Goal: Task Accomplishment & Management: Manage account settings

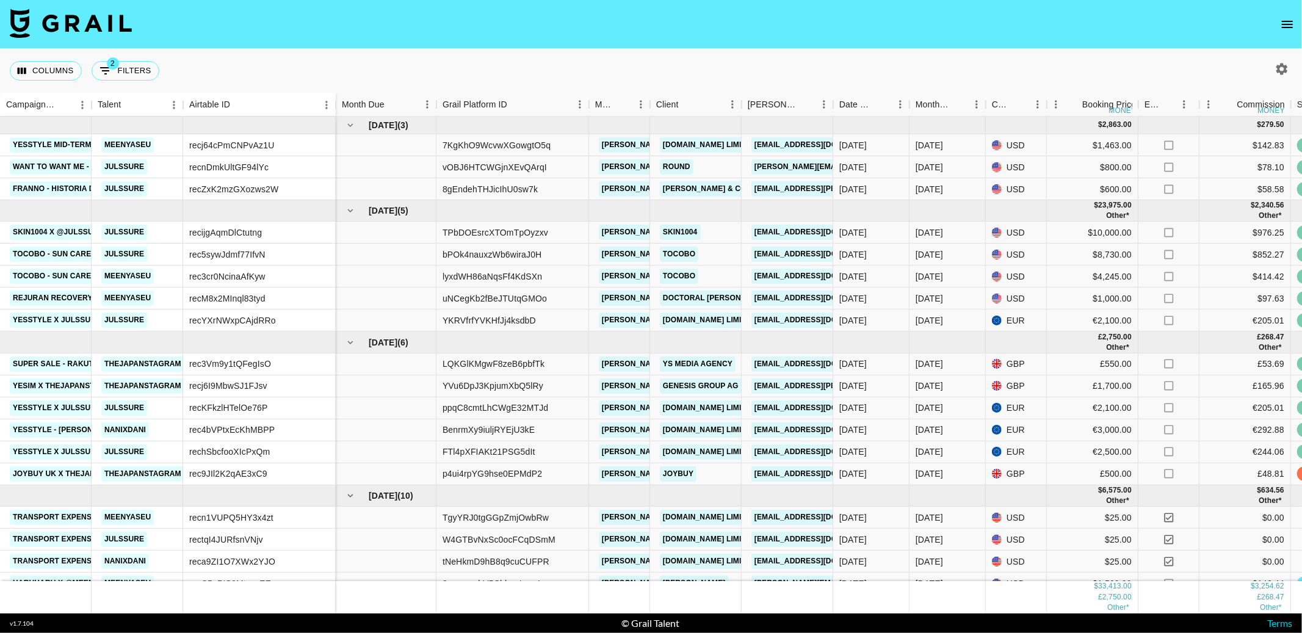
click at [1280, 33] on button "open drawer" at bounding box center [1287, 24] width 24 height 24
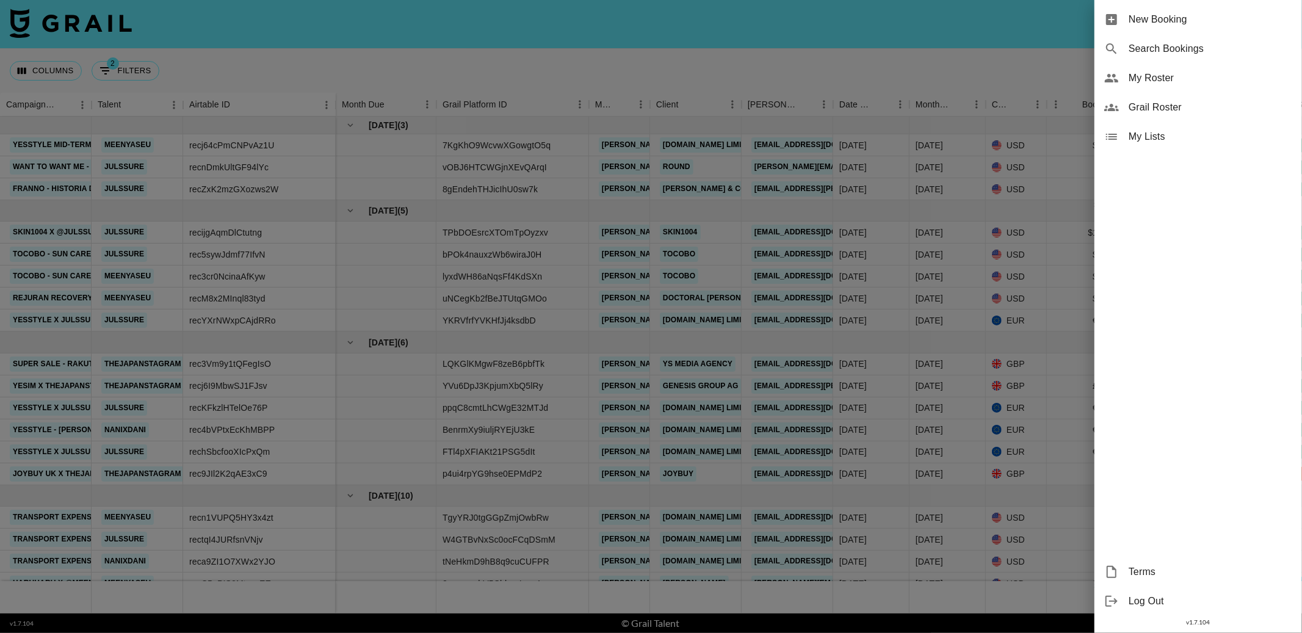
click at [1164, 76] on span "My Roster" at bounding box center [1211, 78] width 164 height 15
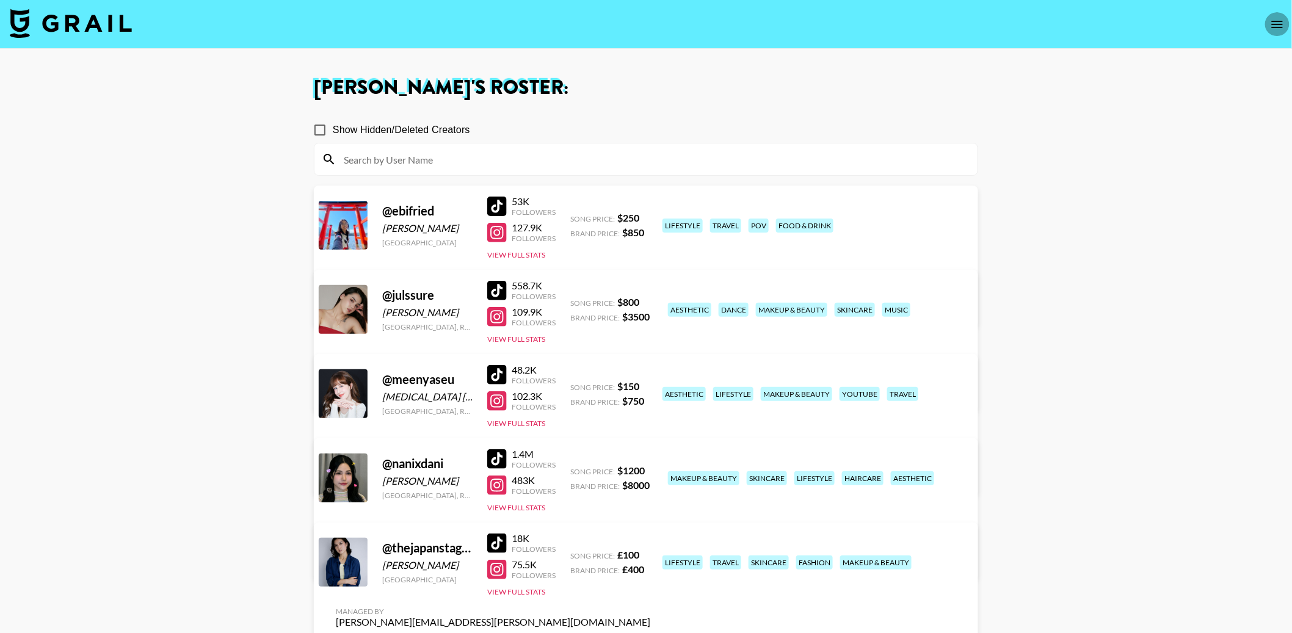
click at [1275, 23] on icon "open drawer" at bounding box center [1277, 24] width 15 height 15
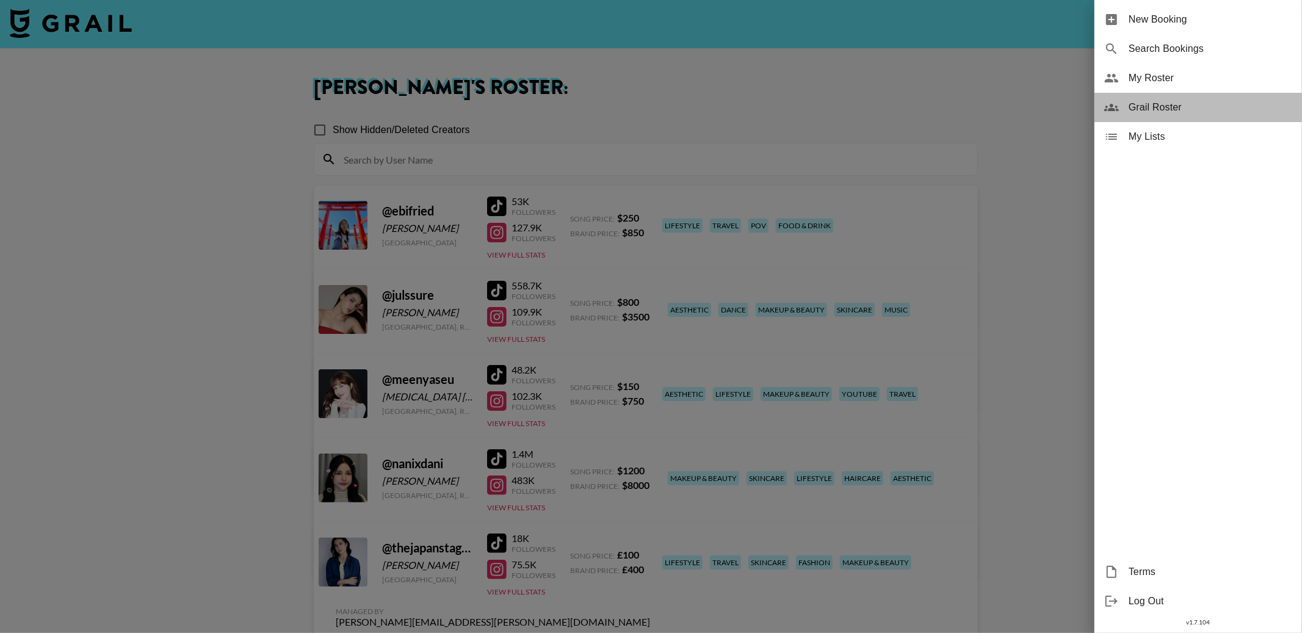
click at [1205, 109] on span "Grail Roster" at bounding box center [1211, 107] width 164 height 15
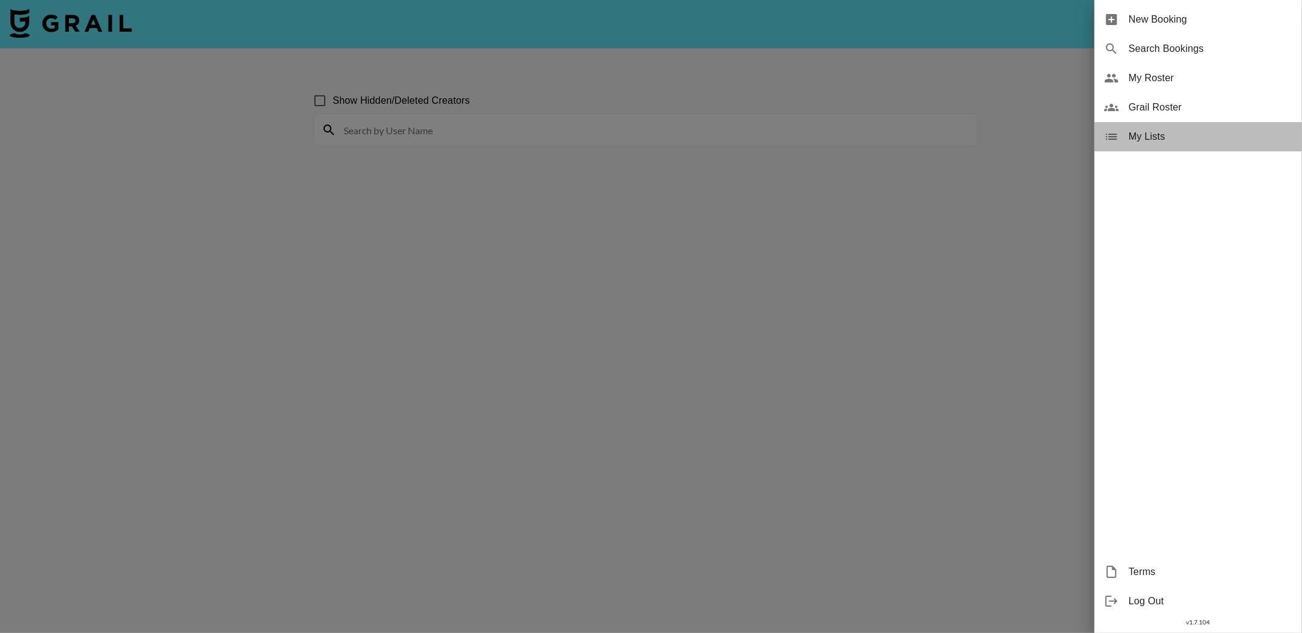
click at [1181, 134] on span "My Lists" at bounding box center [1211, 136] width 164 height 15
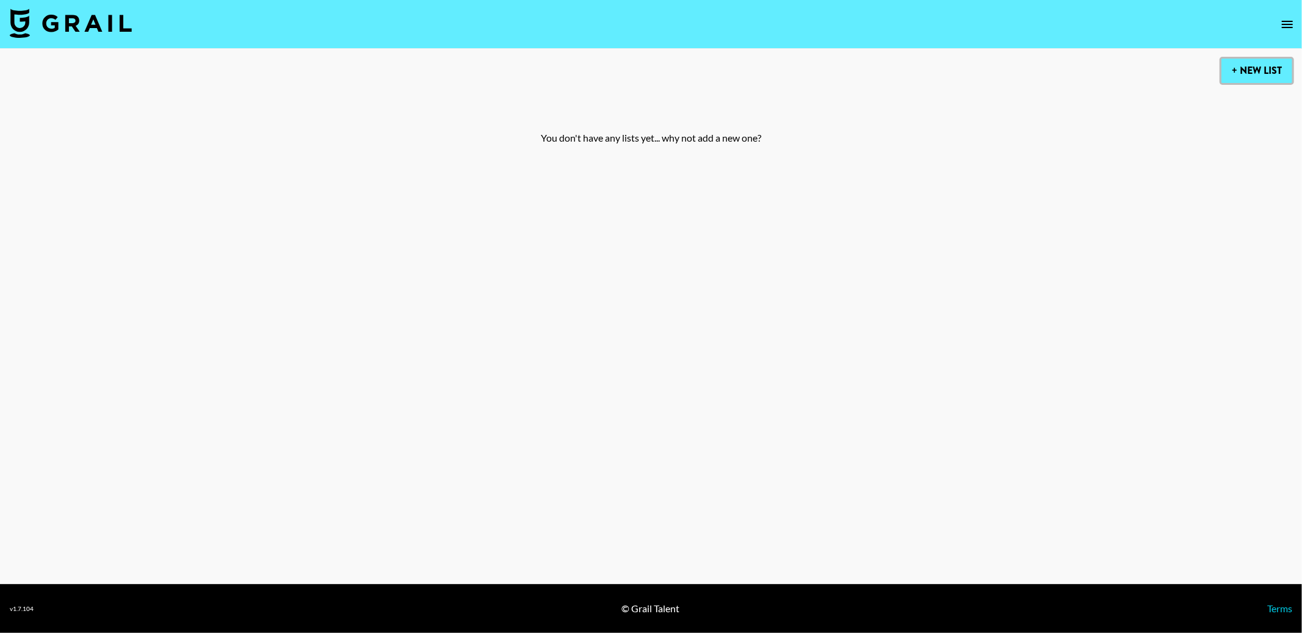
click at [1236, 69] on button "+ New List" at bounding box center [1257, 71] width 71 height 24
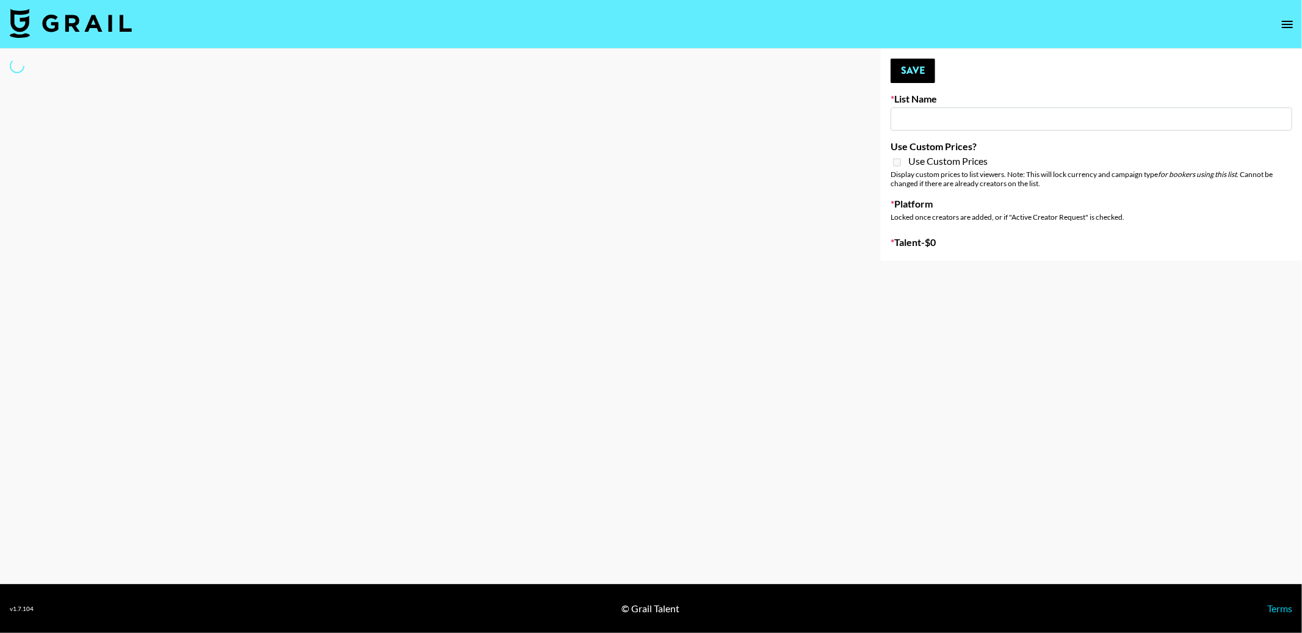
type input "New List"
select select "Song"
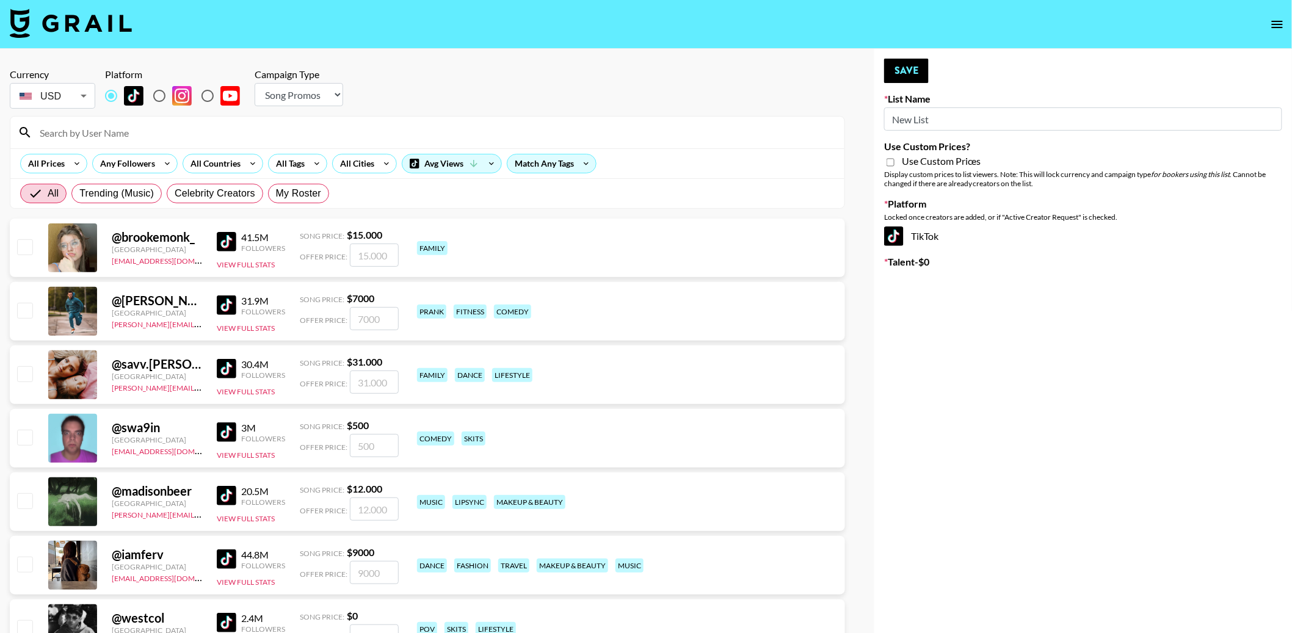
click at [295, 104] on select "Choose Type... Song Promos Brand Promos" at bounding box center [299, 94] width 89 height 23
click at [84, 161] on icon at bounding box center [77, 163] width 20 height 18
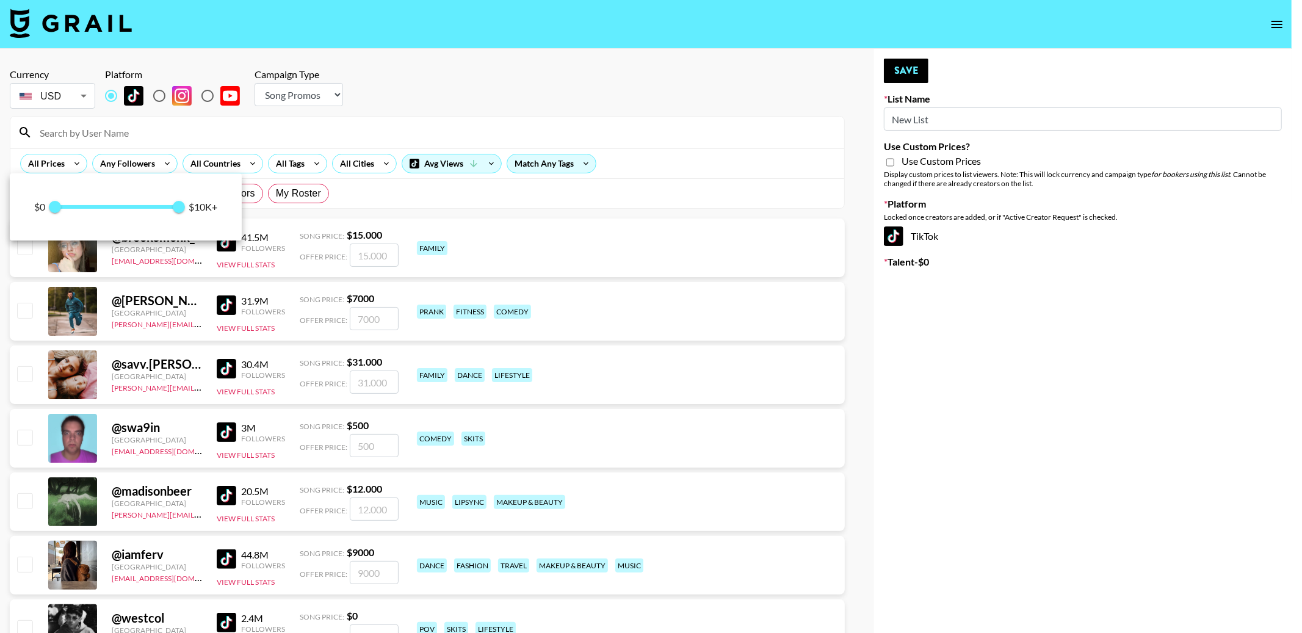
click at [182, 121] on div at bounding box center [651, 316] width 1302 height 633
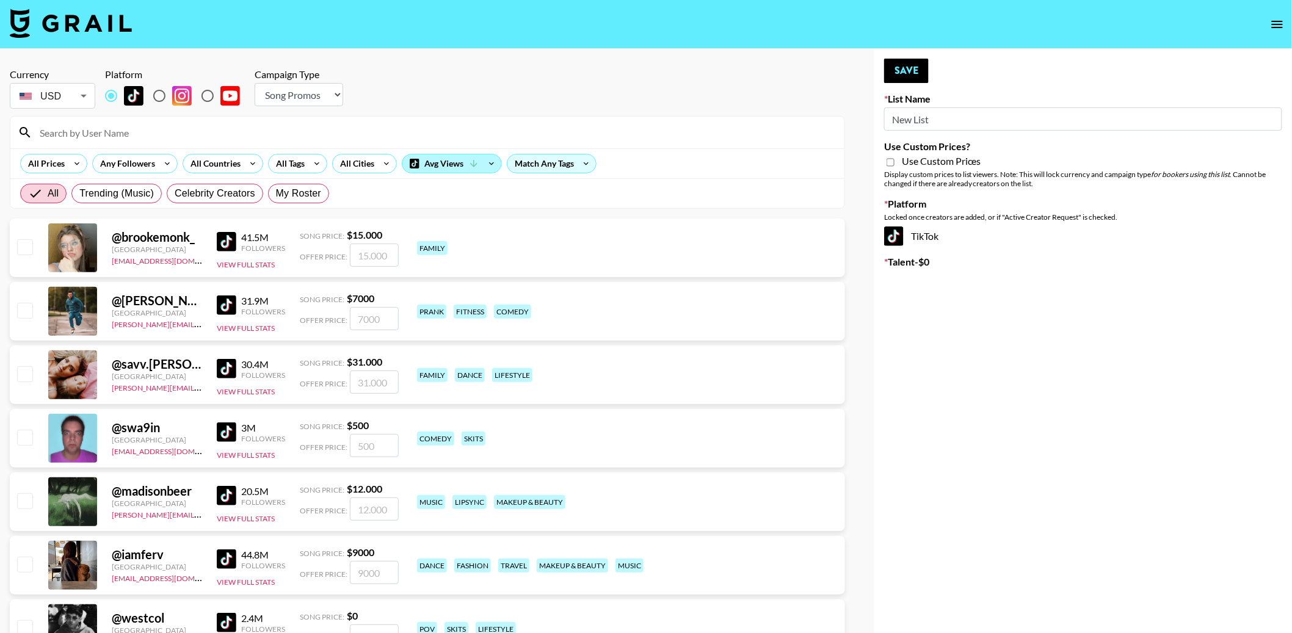
click at [468, 165] on icon at bounding box center [473, 163] width 11 height 11
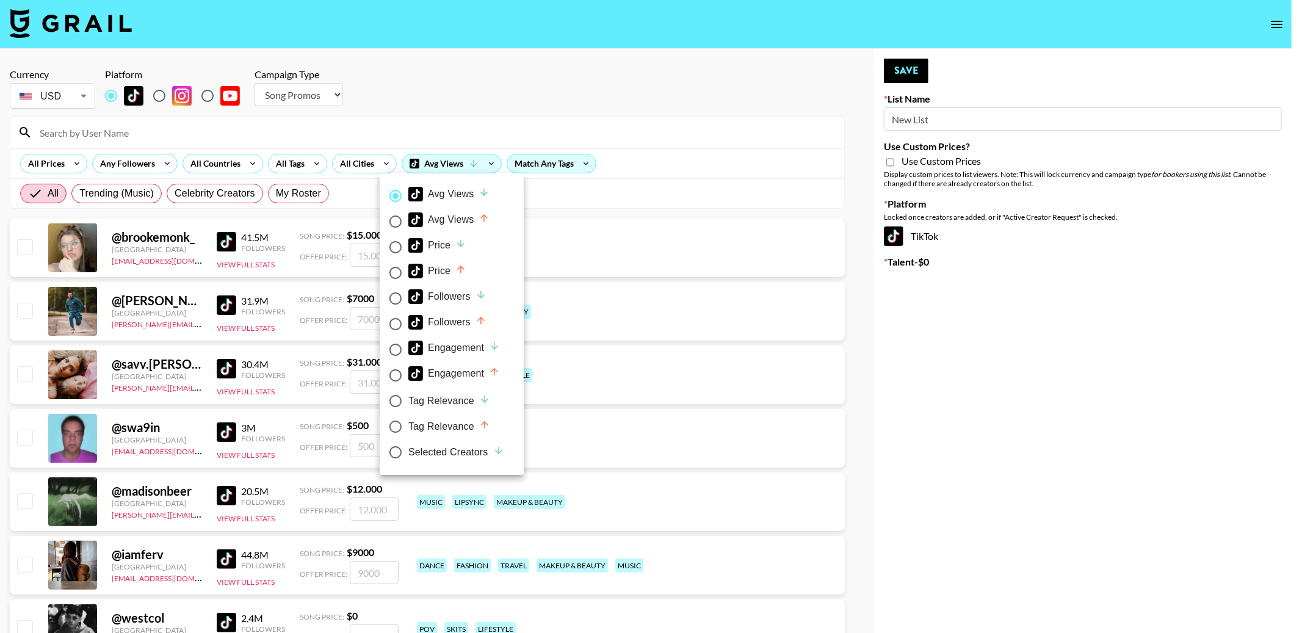
click at [164, 170] on div at bounding box center [651, 316] width 1302 height 633
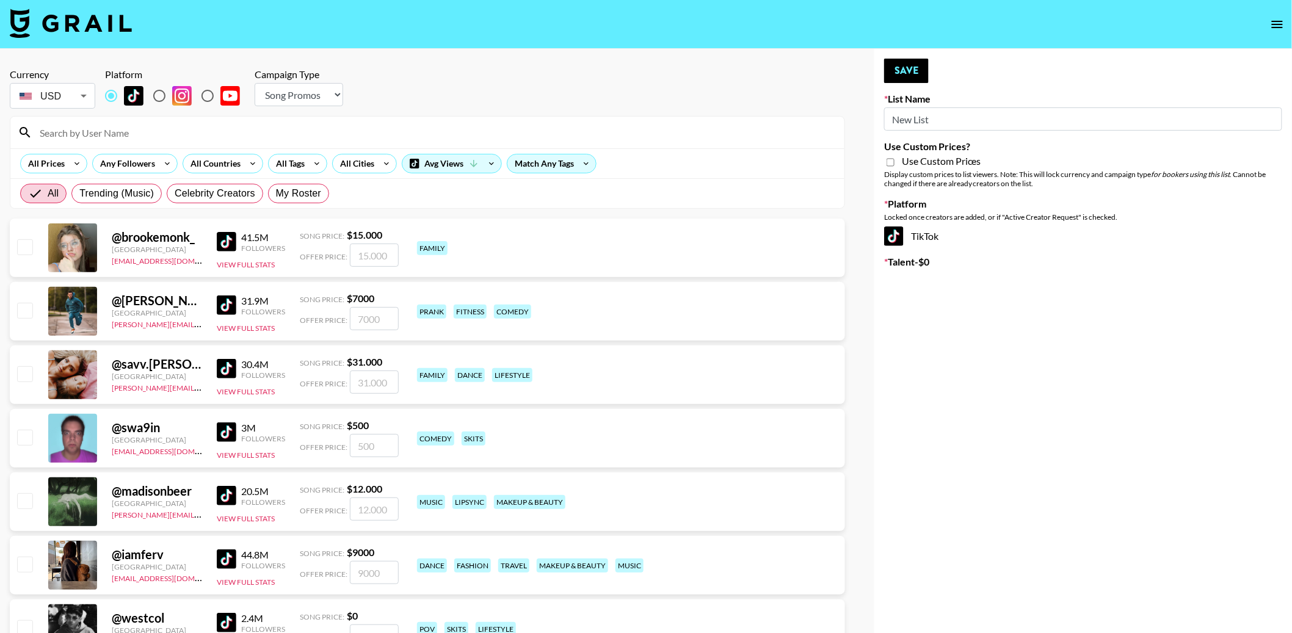
click at [164, 167] on icon at bounding box center [168, 163] width 20 height 18
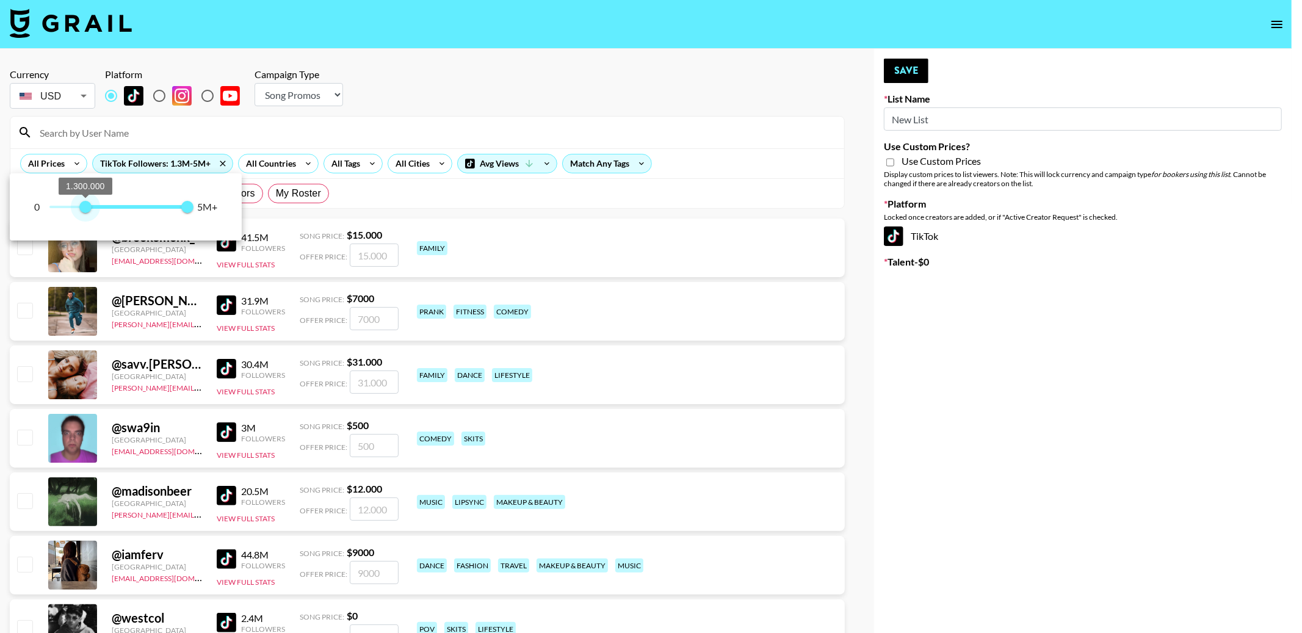
type input "1400000"
drag, startPoint x: 50, startPoint y: 211, endPoint x: 87, endPoint y: 214, distance: 37.4
click at [87, 213] on span "1.400.000" at bounding box center [88, 207] width 12 height 12
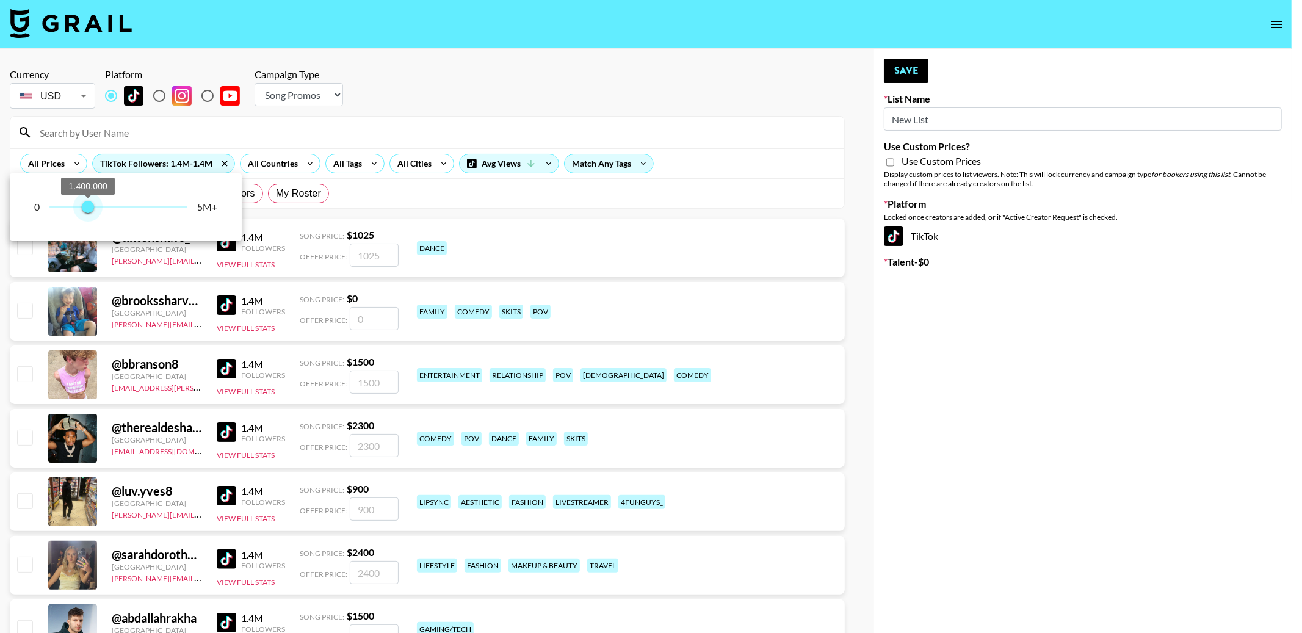
type input "1500000"
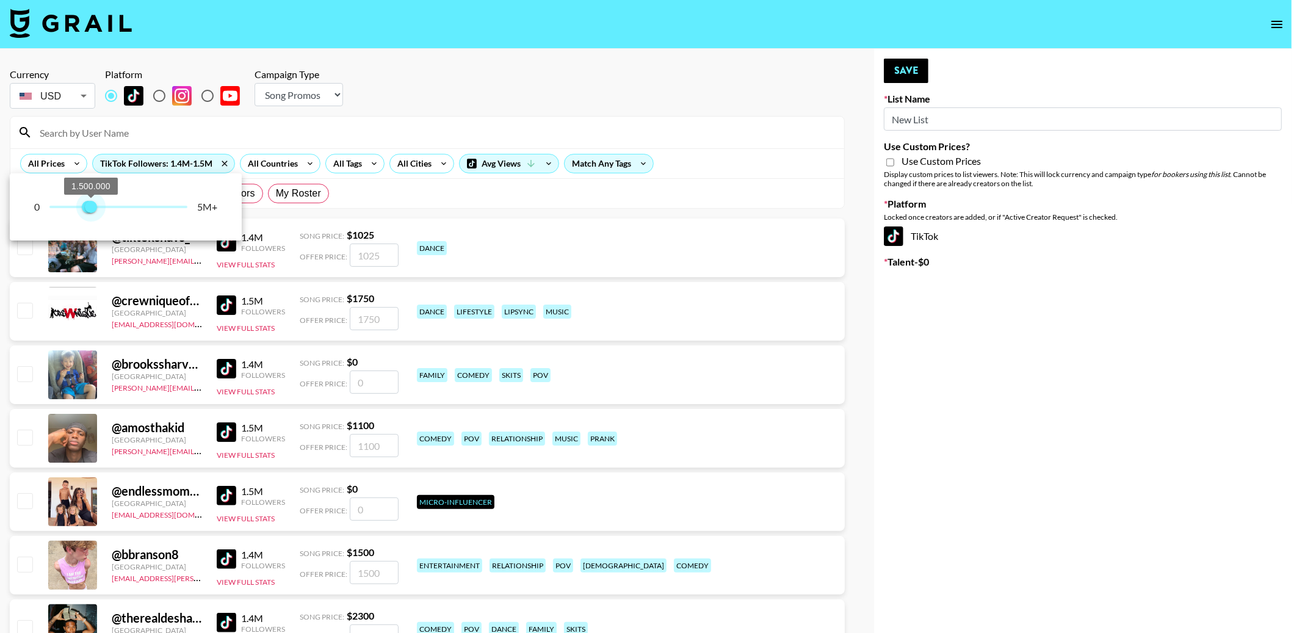
drag, startPoint x: 189, startPoint y: 210, endPoint x: 90, endPoint y: 211, distance: 98.9
click at [90, 211] on span "1.500.000" at bounding box center [91, 207] width 12 height 12
click at [425, 119] on div at bounding box center [651, 316] width 1302 height 633
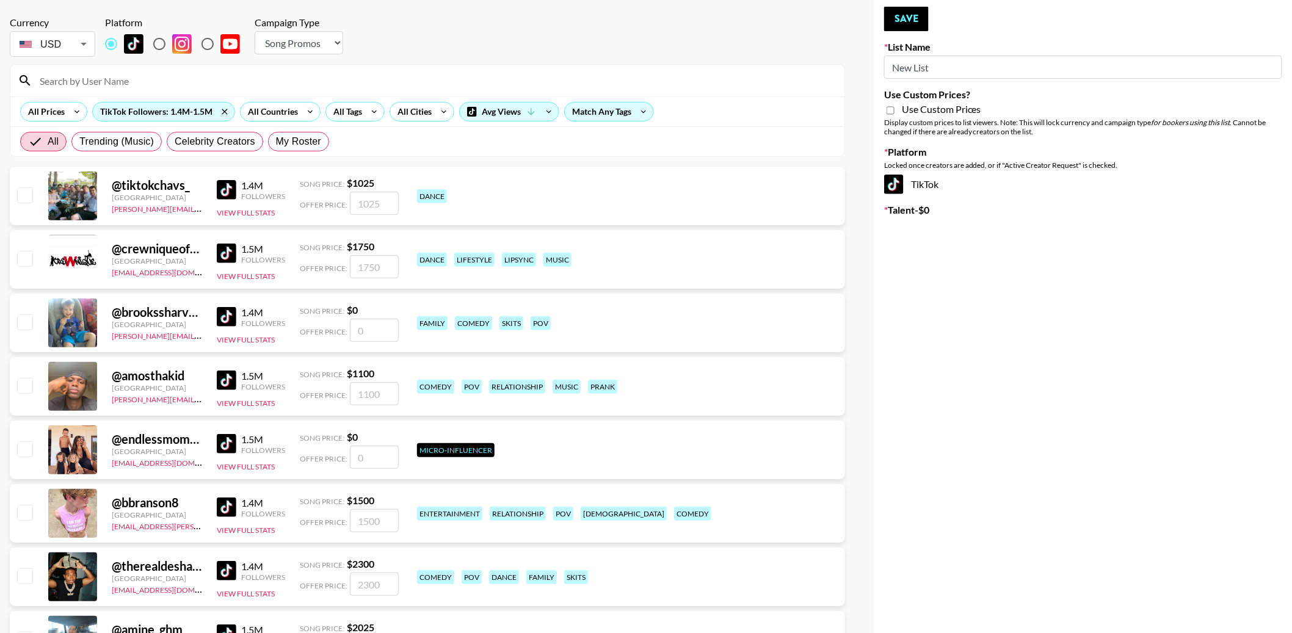
scroll to position [54, 0]
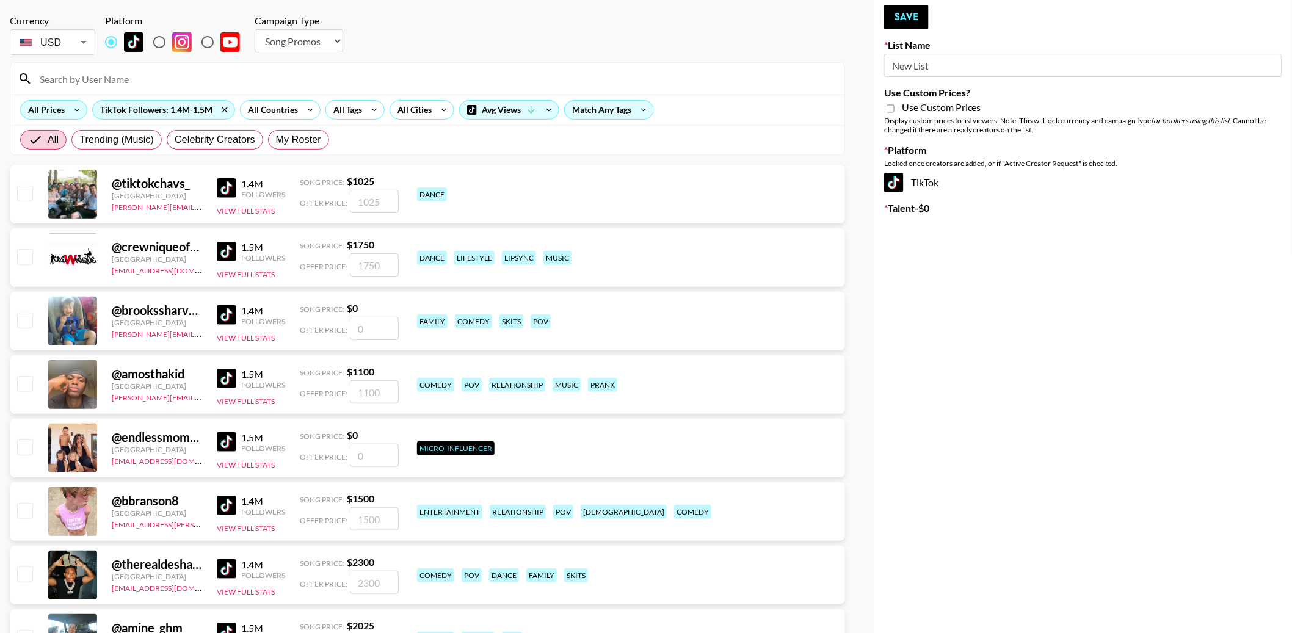
click at [73, 108] on icon at bounding box center [77, 110] width 20 height 18
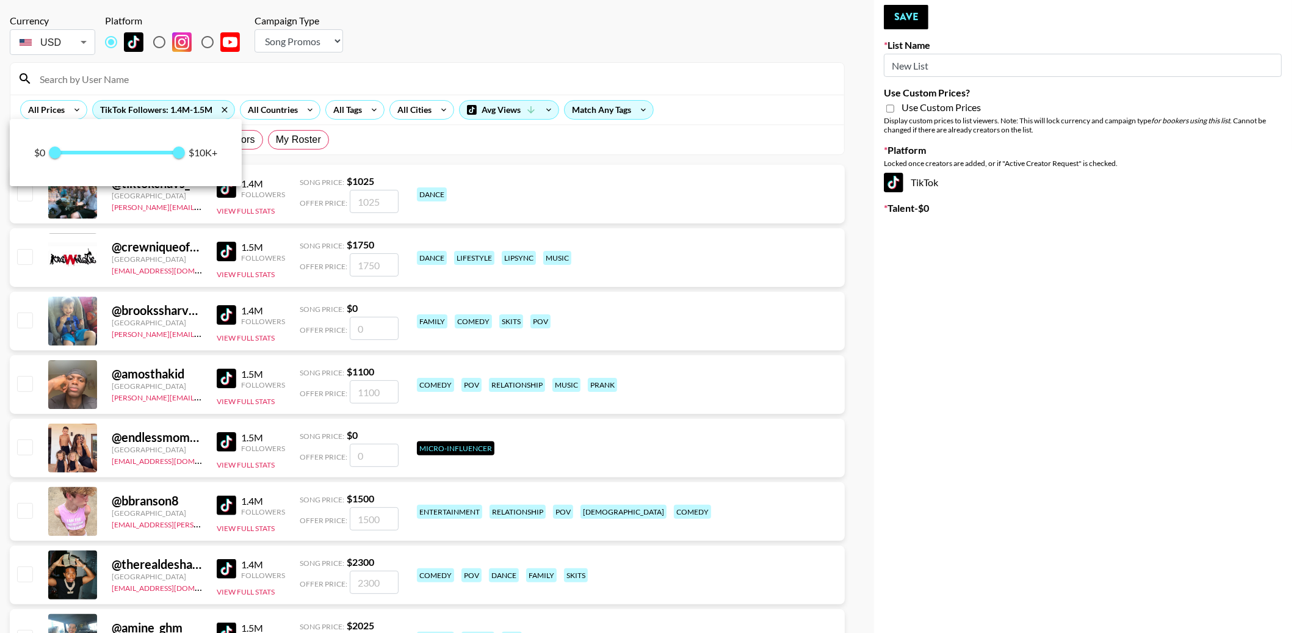
click at [647, 56] on div at bounding box center [651, 316] width 1302 height 633
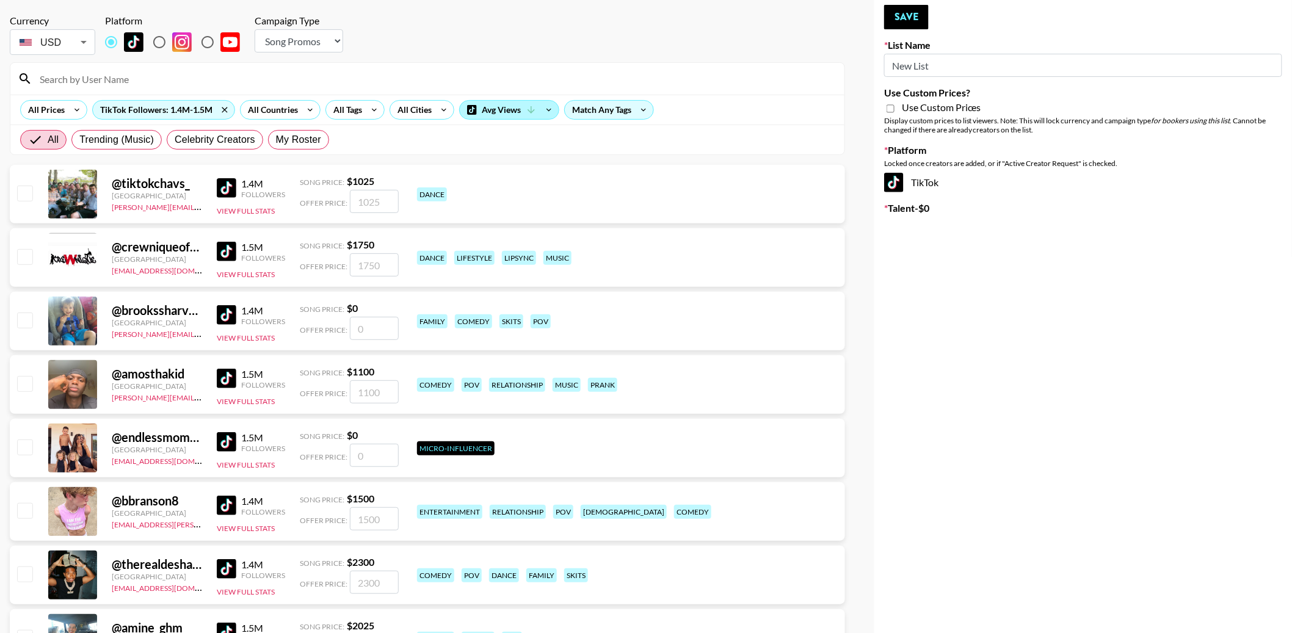
click at [520, 110] on div "Avg Views" at bounding box center [509, 110] width 99 height 18
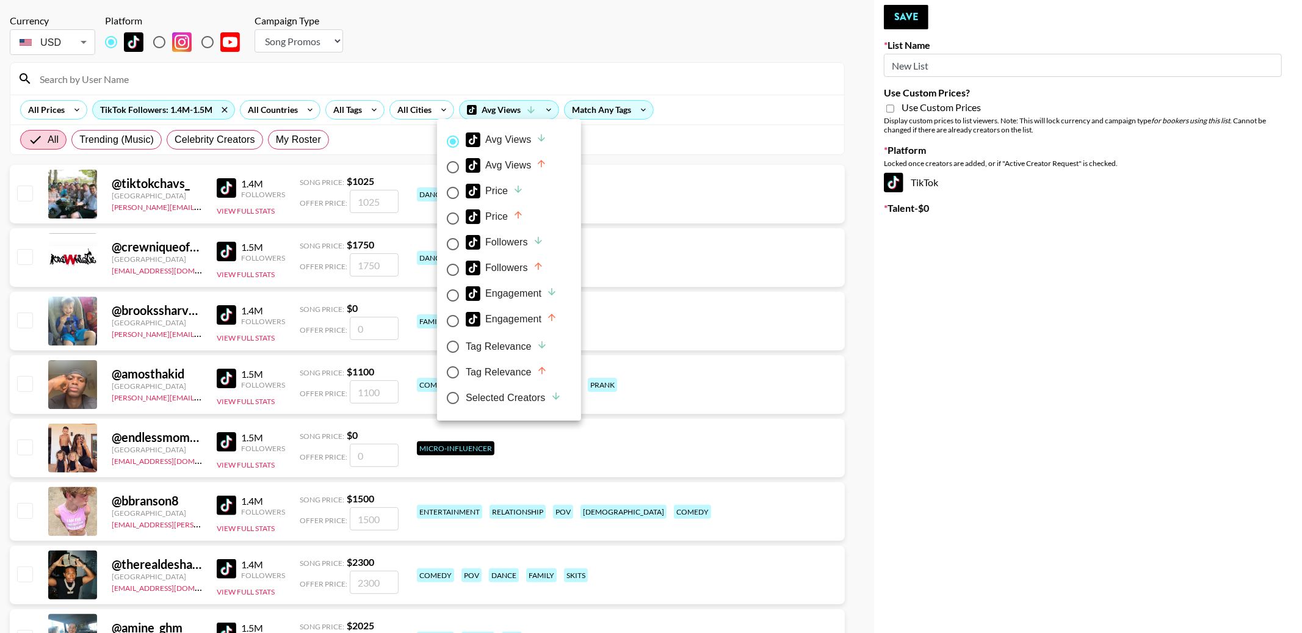
click at [510, 197] on div "Price" at bounding box center [495, 191] width 58 height 15
click at [466, 197] on input "Price" at bounding box center [453, 193] width 26 height 26
radio input "true"
radio input "false"
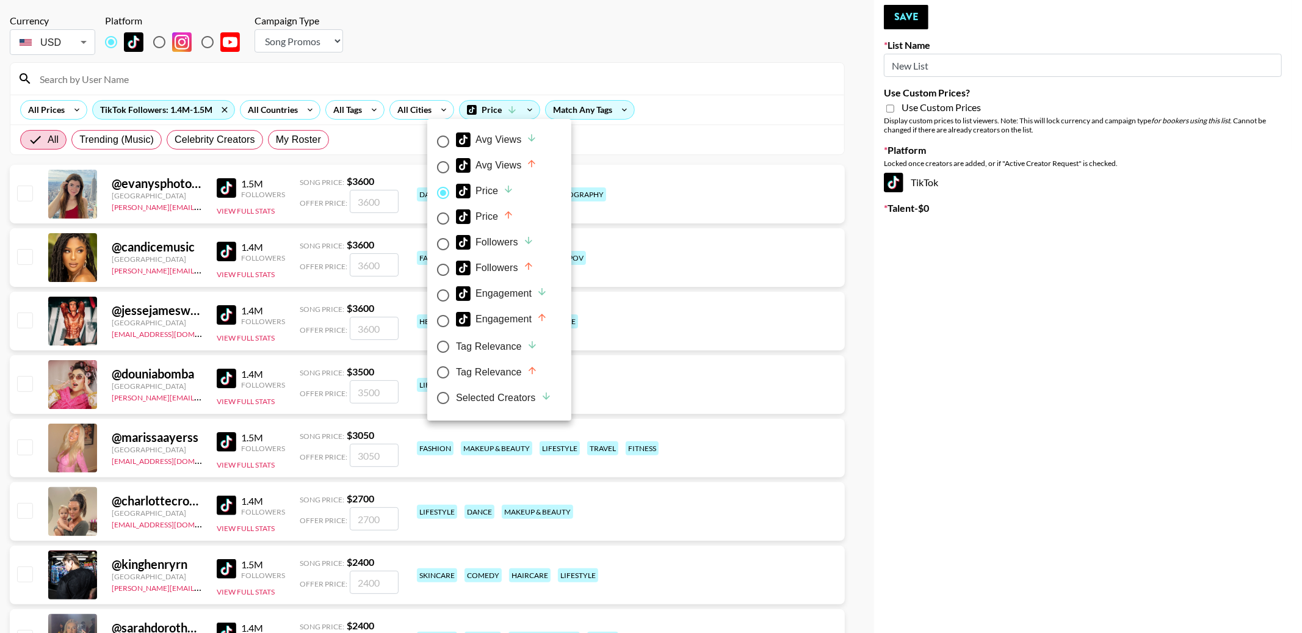
click at [675, 173] on div at bounding box center [651, 316] width 1302 height 633
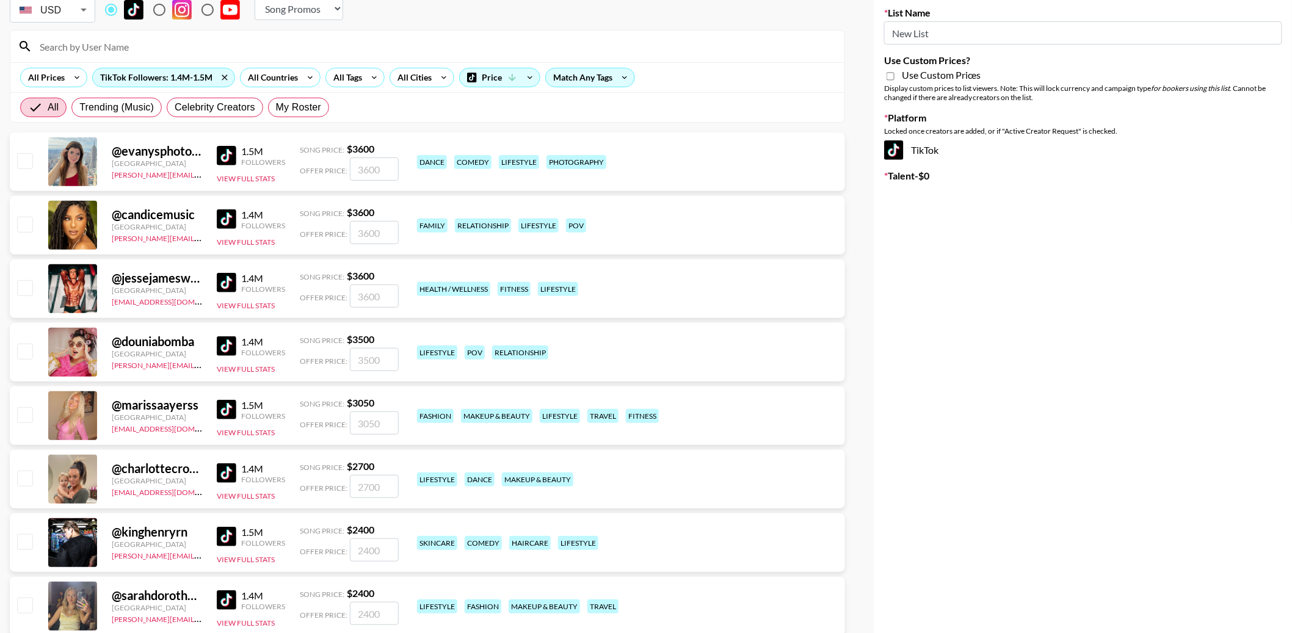
scroll to position [88, 0]
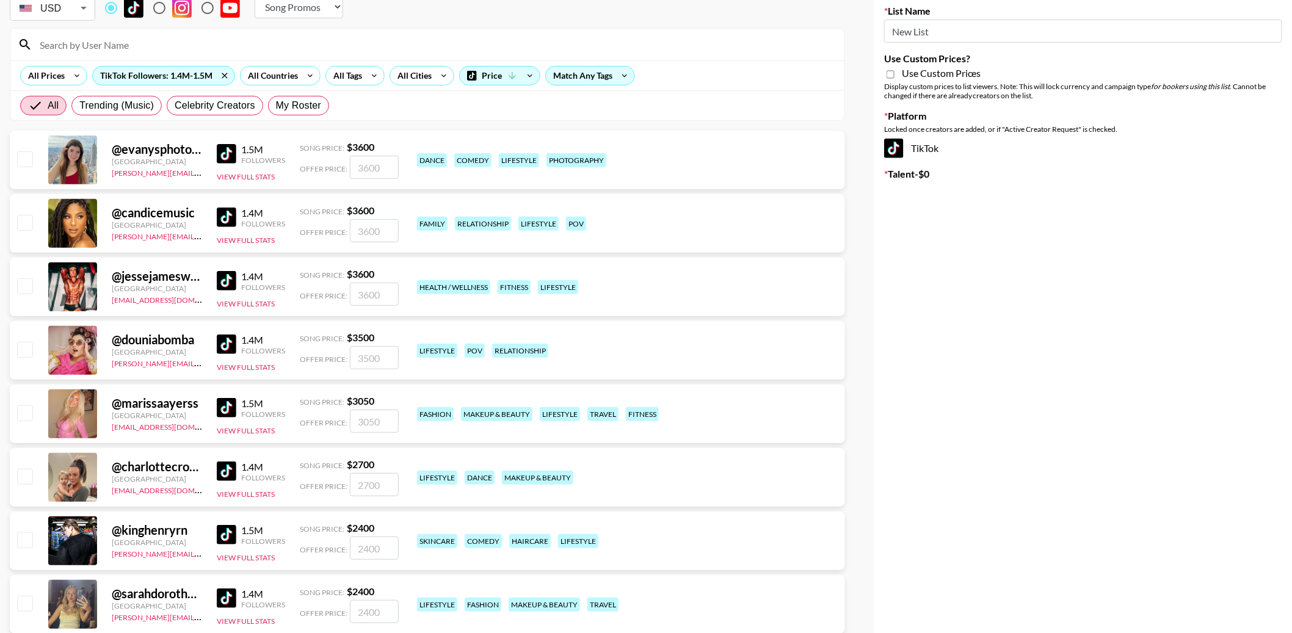
click at [230, 147] on img at bounding box center [227, 154] width 20 height 20
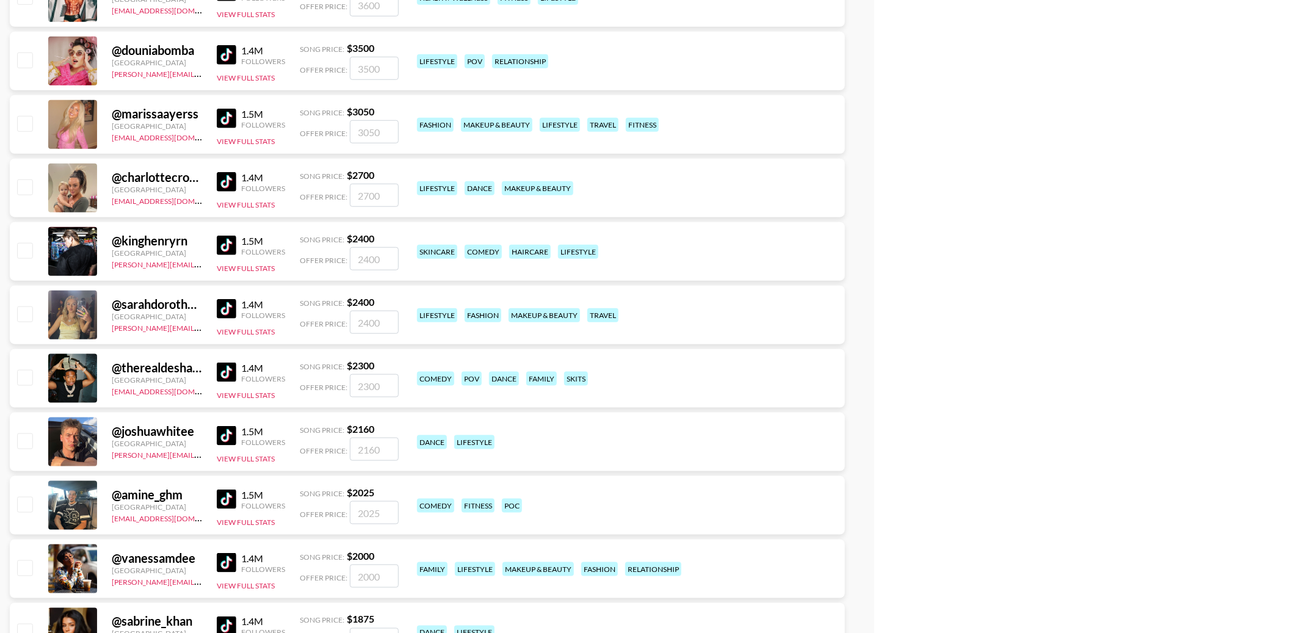
scroll to position [380, 0]
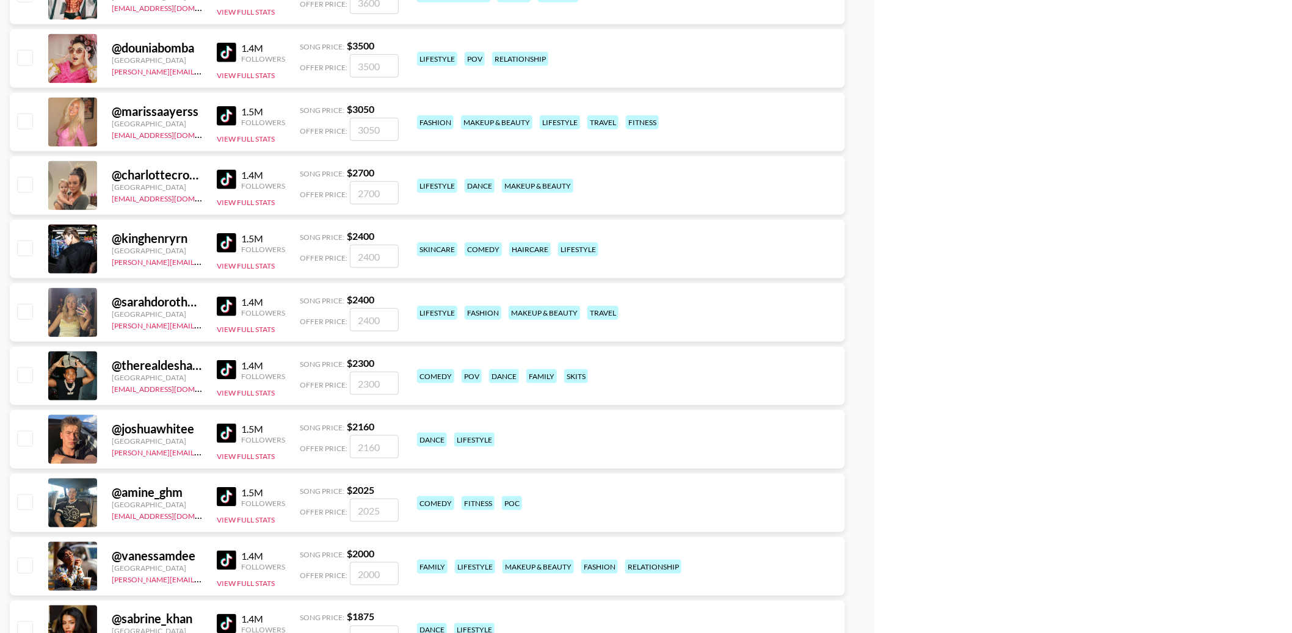
click at [230, 114] on img at bounding box center [227, 116] width 20 height 20
click at [229, 175] on img at bounding box center [227, 180] width 20 height 20
click at [226, 245] on img at bounding box center [227, 243] width 20 height 20
click at [223, 309] on img at bounding box center [227, 307] width 20 height 20
click at [228, 371] on img at bounding box center [227, 370] width 20 height 20
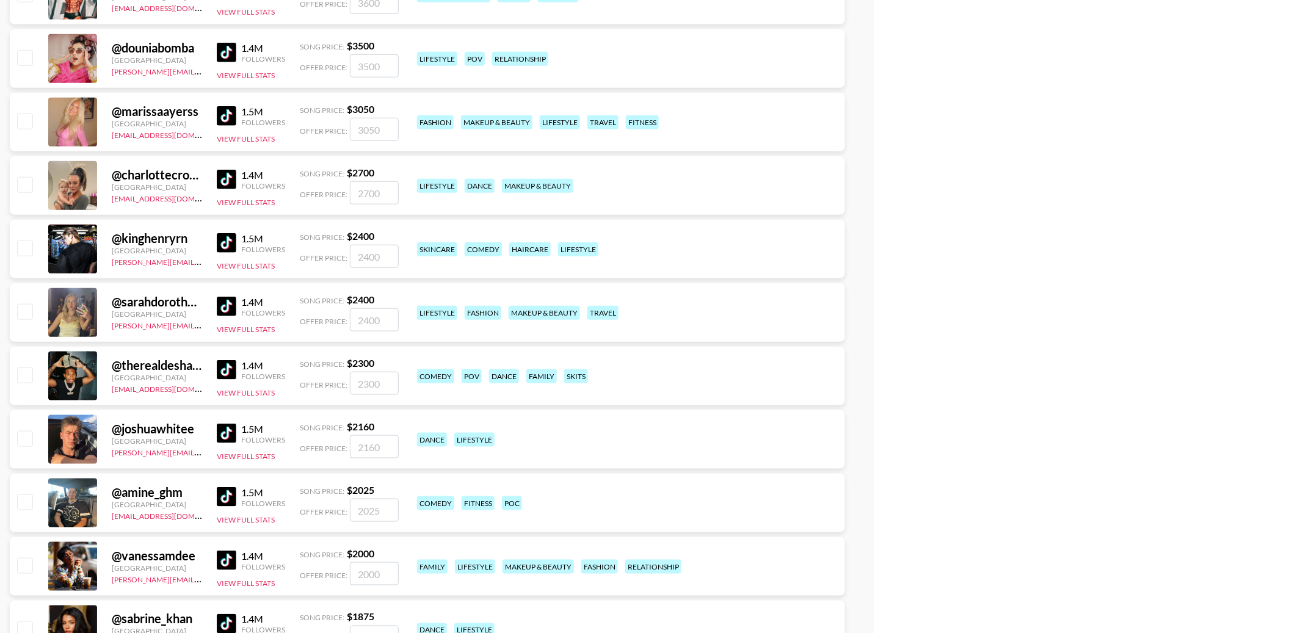
click at [227, 439] on img at bounding box center [227, 434] width 20 height 20
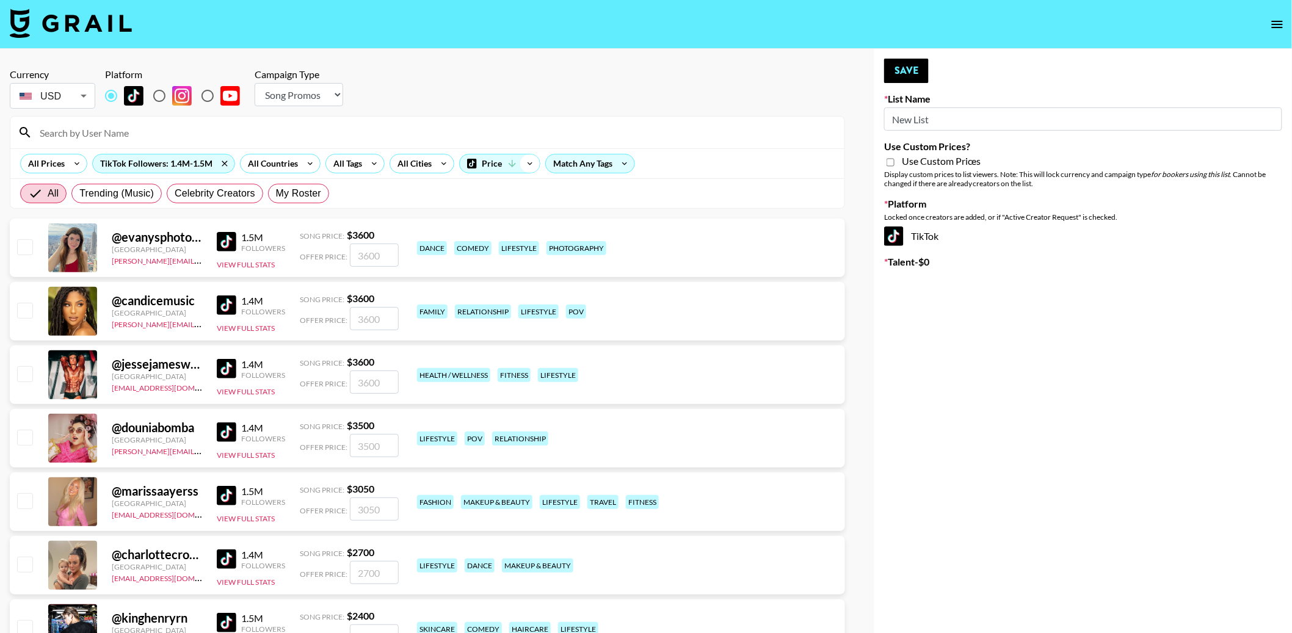
click at [521, 166] on icon at bounding box center [530, 163] width 20 height 18
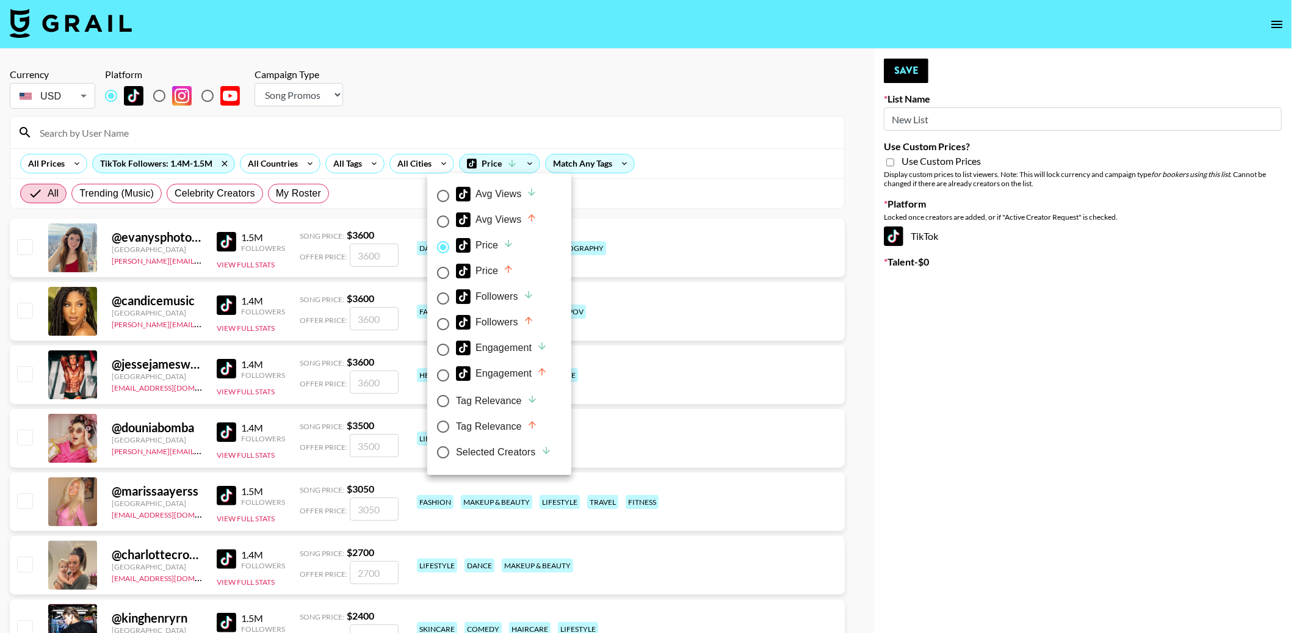
click at [442, 444] on input "Selected Creators" at bounding box center [443, 453] width 26 height 26
radio input "true"
radio input "false"
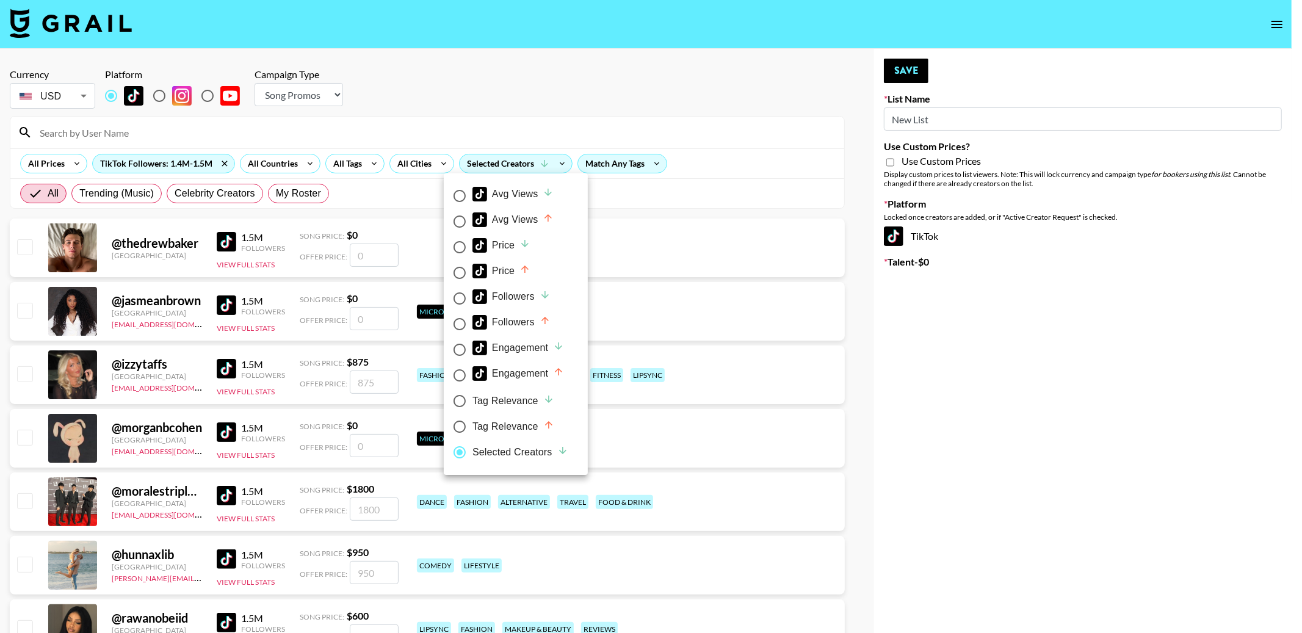
click at [464, 396] on input "Tag Relevance" at bounding box center [460, 401] width 26 height 26
radio input "true"
radio input "false"
click at [501, 250] on div "Price" at bounding box center [495, 245] width 58 height 15
click at [466, 250] on input "Price" at bounding box center [453, 247] width 26 height 26
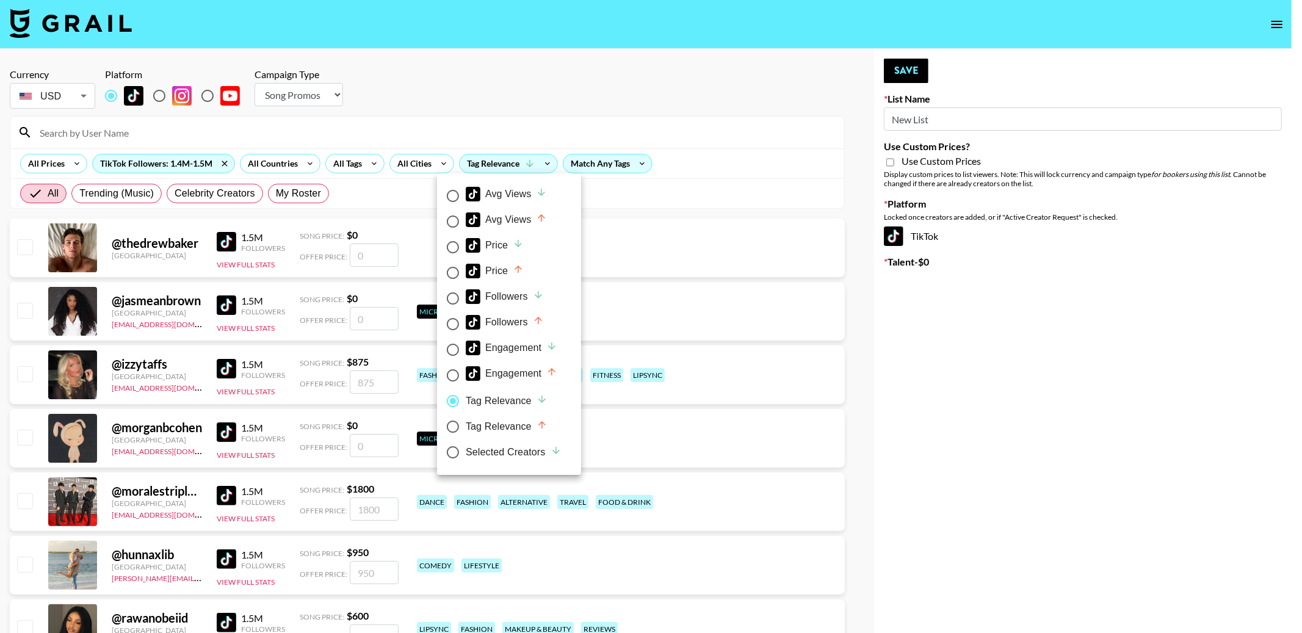
radio input "true"
radio input "false"
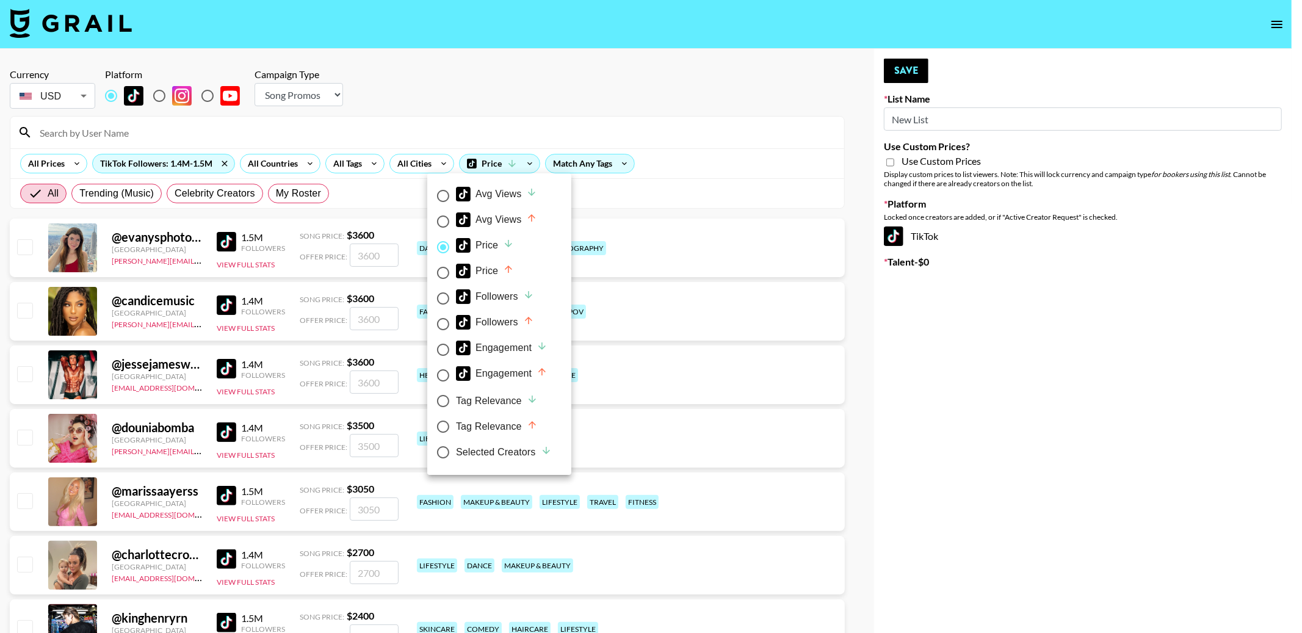
click at [636, 183] on div at bounding box center [651, 316] width 1302 height 633
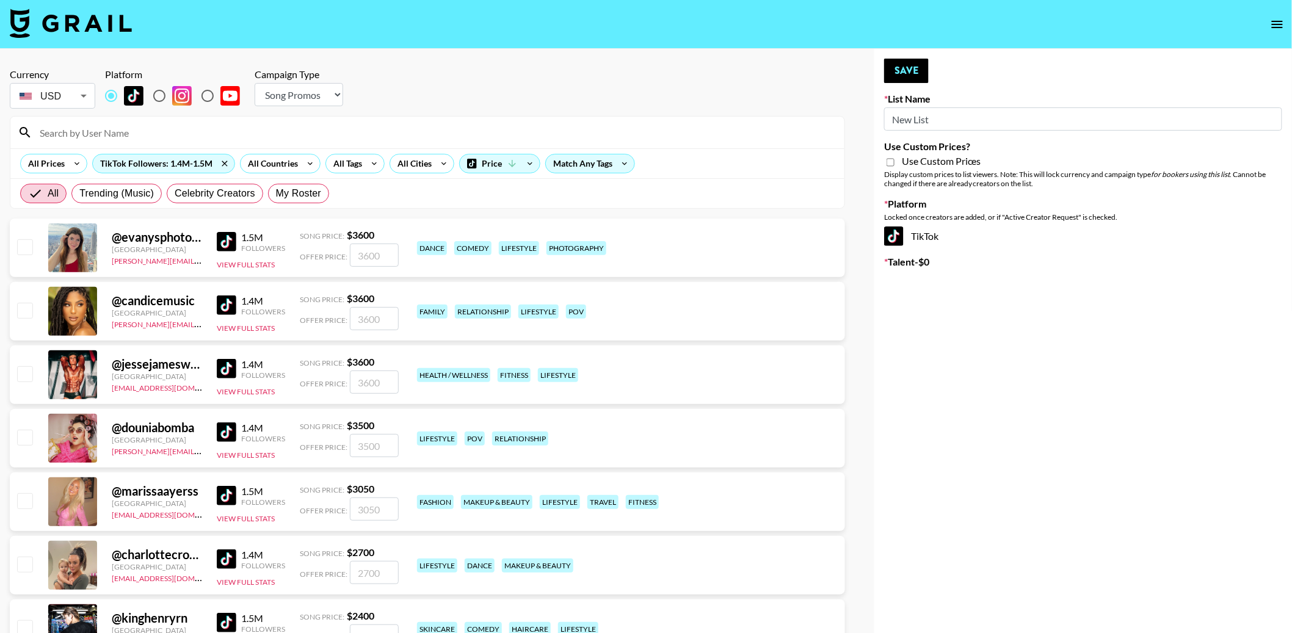
click at [610, 163] on div "Match Any Tags" at bounding box center [590, 163] width 89 height 18
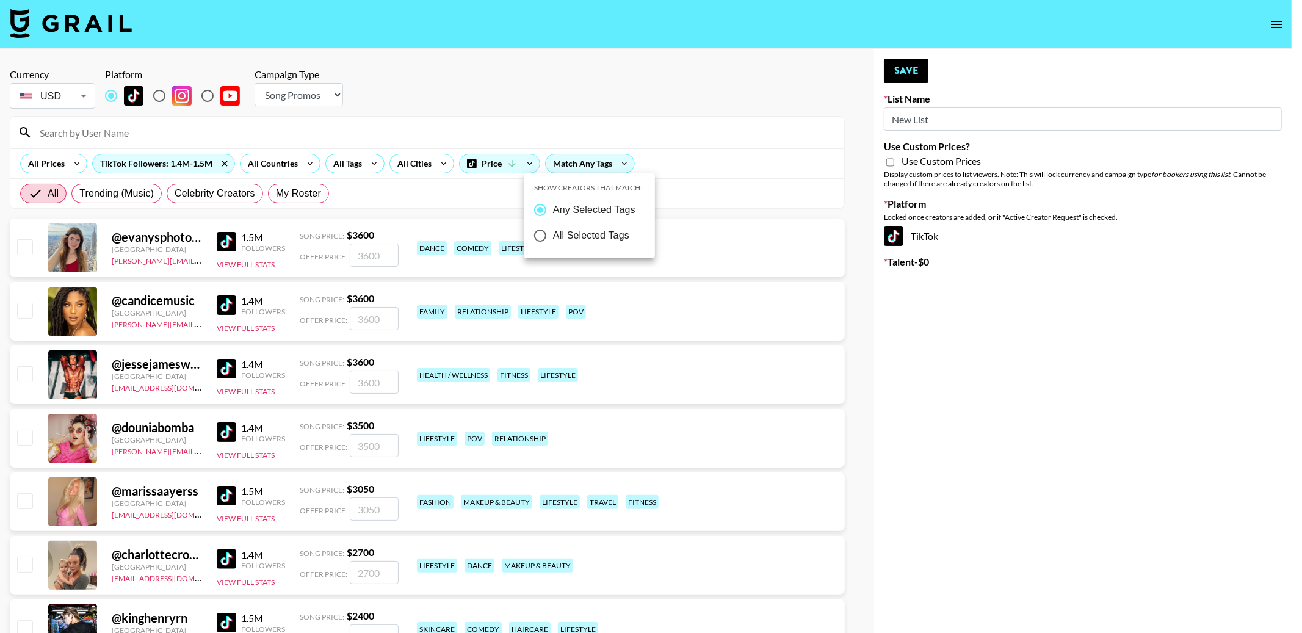
click at [603, 115] on div at bounding box center [651, 316] width 1302 height 633
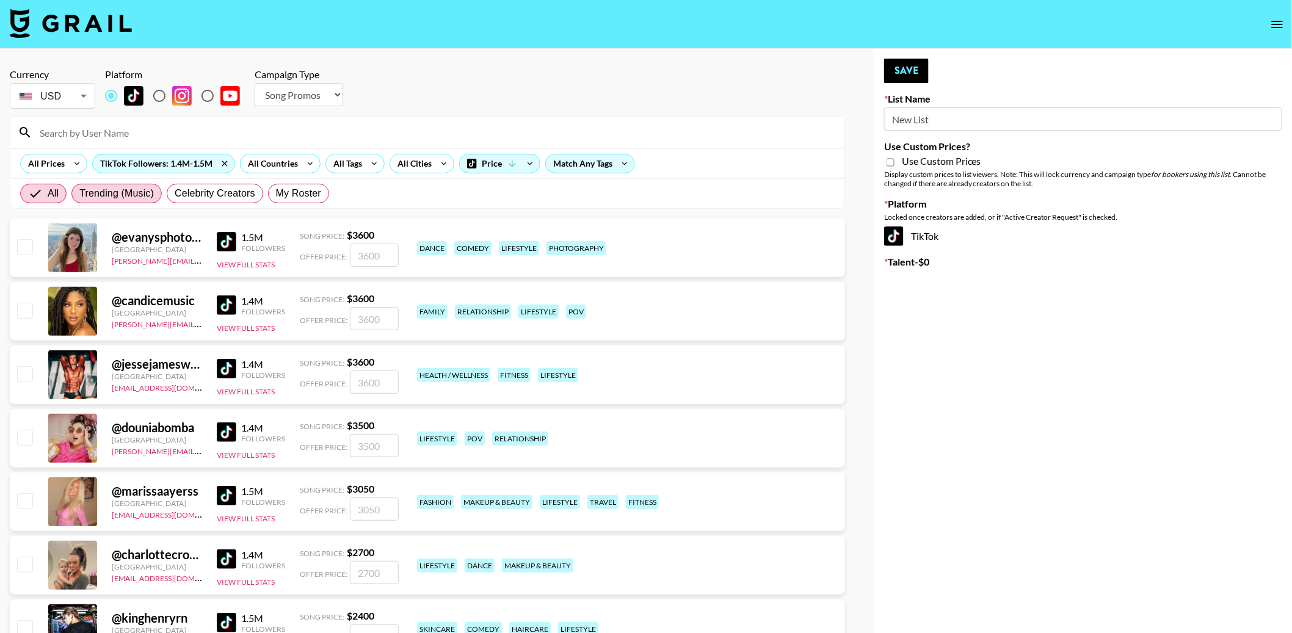
click at [152, 190] on span "Trending (Music)" at bounding box center [116, 193] width 74 height 15
click at [79, 194] on input "Trending (Music)" at bounding box center [79, 194] width 0 height 0
radio input "true"
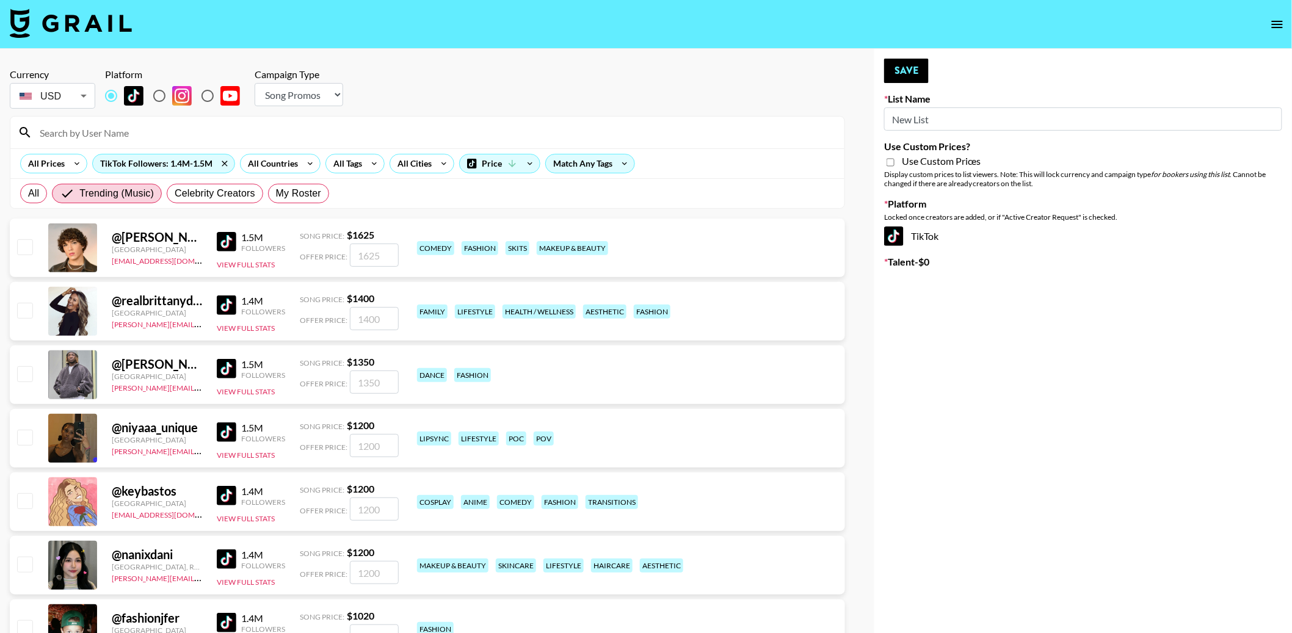
click at [209, 183] on div "All Trending (Music) Celebrity Creators My Roster" at bounding box center [175, 193] width 314 height 29
click at [209, 187] on span "Celebrity Creators" at bounding box center [215, 193] width 81 height 15
click at [175, 194] on input "Celebrity Creators" at bounding box center [175, 194] width 0 height 0
radio input "true"
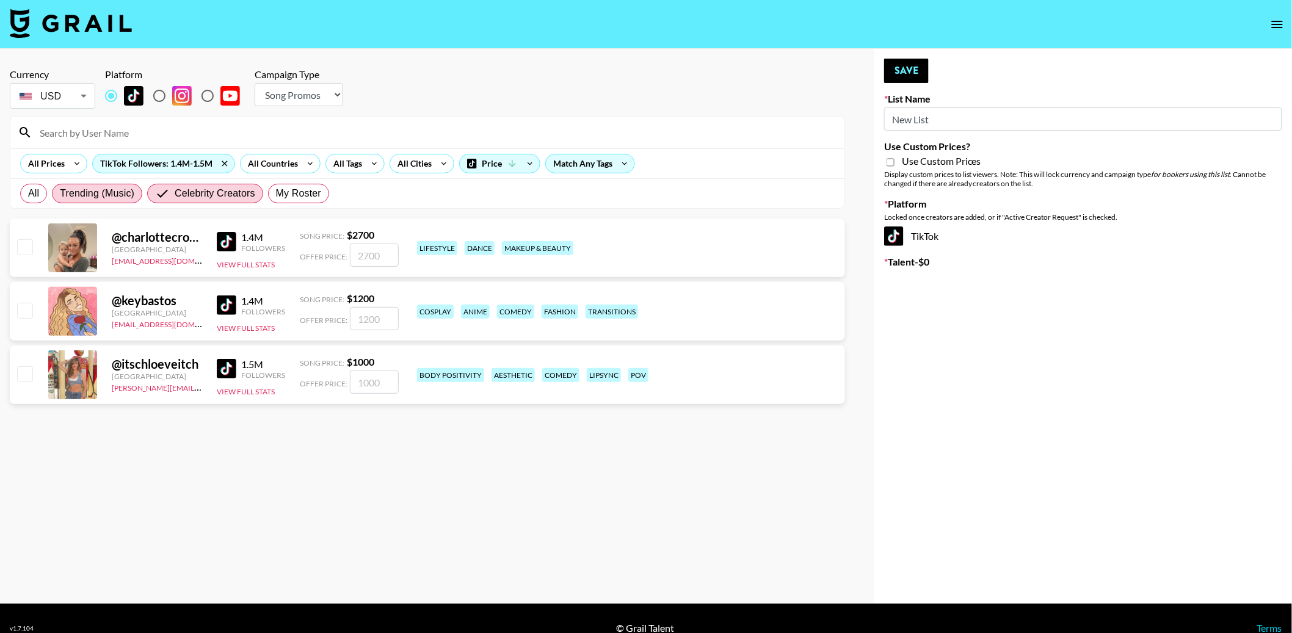
click at [123, 191] on span "Trending (Music)" at bounding box center [97, 193] width 74 height 15
click at [60, 194] on input "Trending (Music)" at bounding box center [60, 194] width 0 height 0
radio input "true"
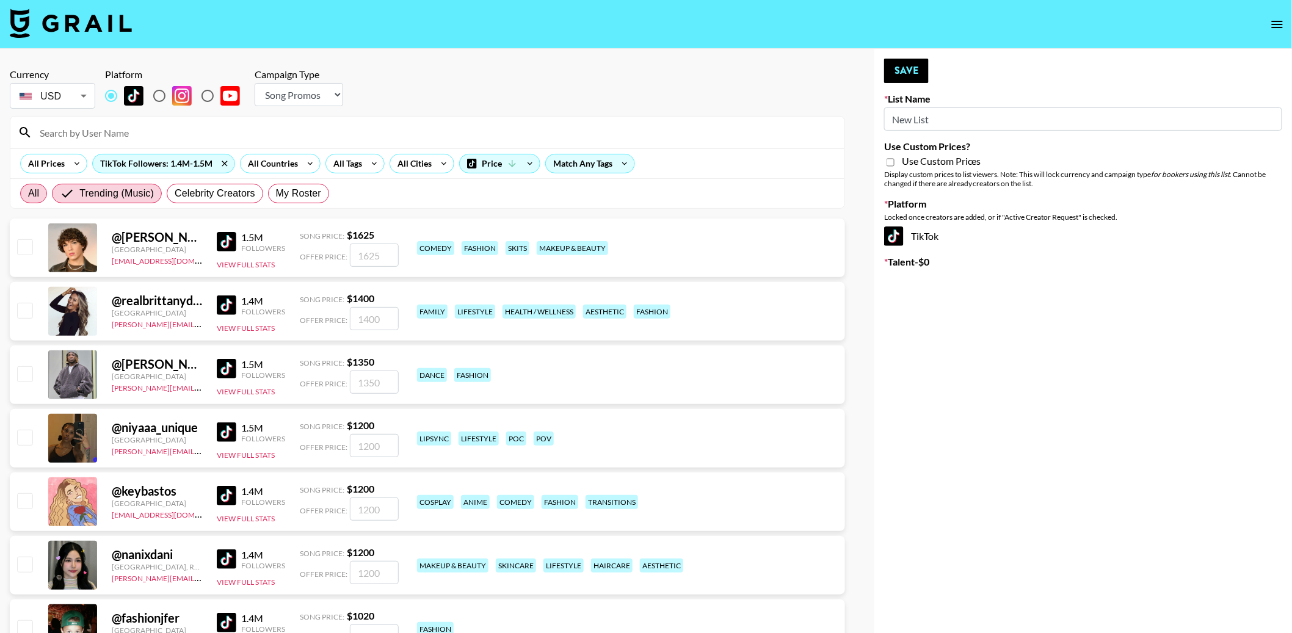
click at [37, 192] on span "All" at bounding box center [33, 193] width 11 height 15
click at [28, 194] on input "All" at bounding box center [28, 194] width 0 height 0
radio input "true"
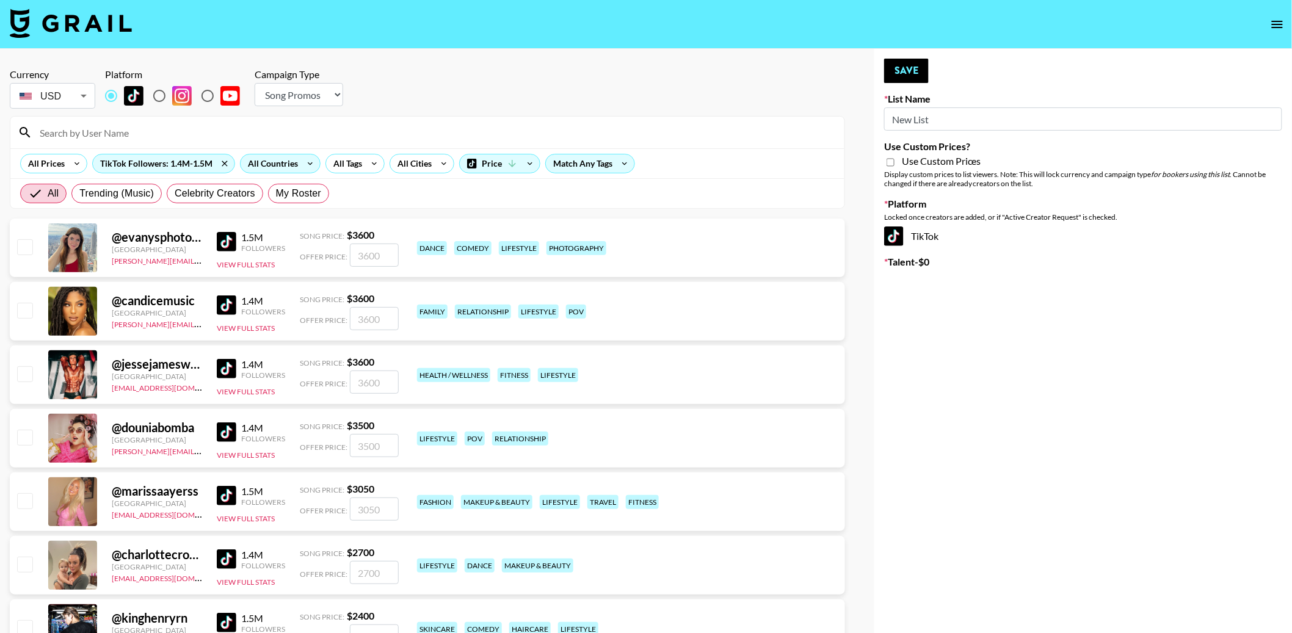
click at [264, 167] on div "All Countries" at bounding box center [271, 163] width 60 height 18
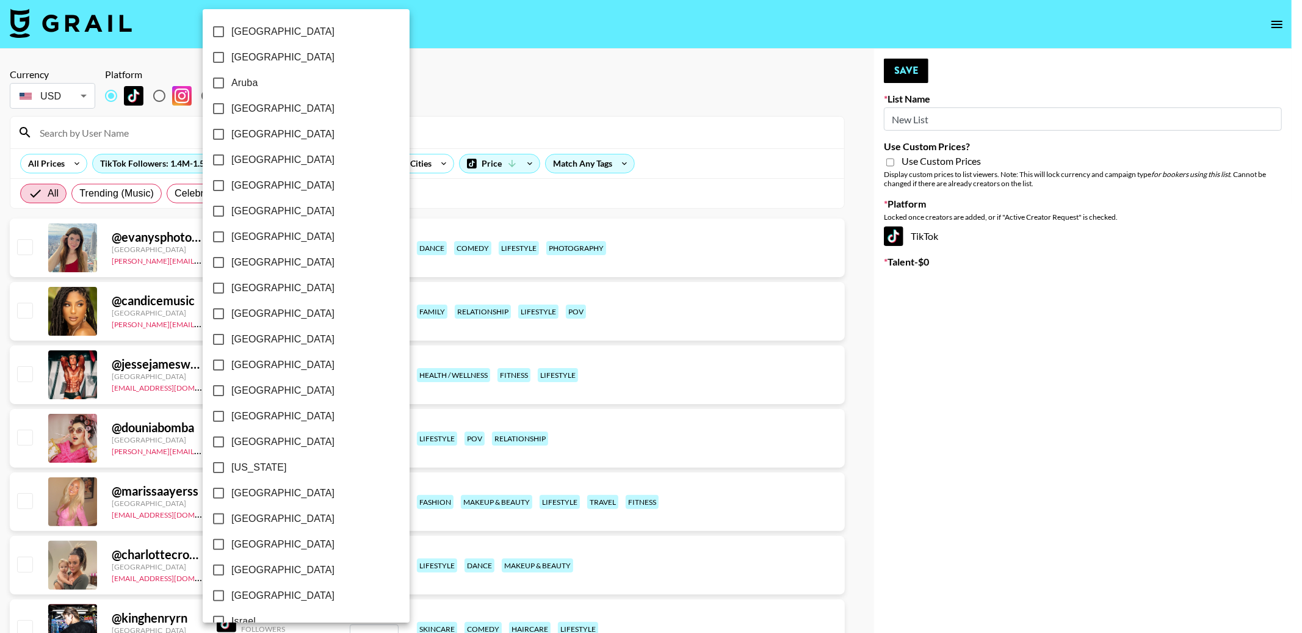
click at [440, 115] on div at bounding box center [651, 316] width 1302 height 633
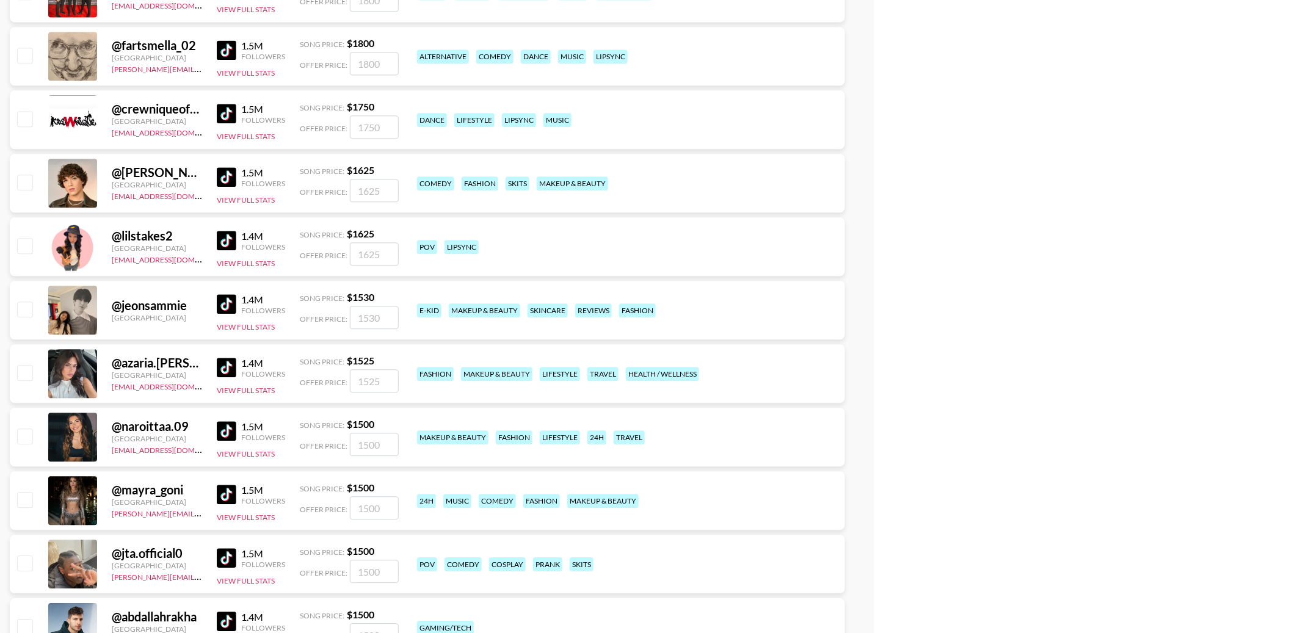
scroll to position [1151, 0]
